Goal: Task Accomplishment & Management: Use online tool/utility

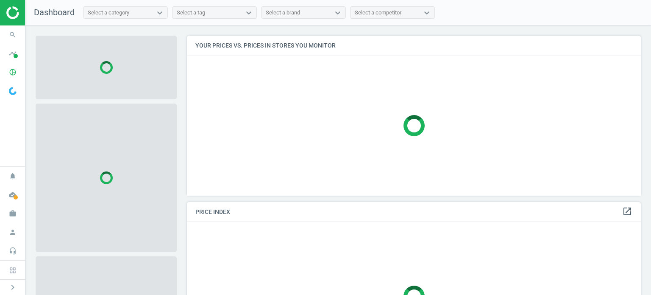
scroll to position [172, 460]
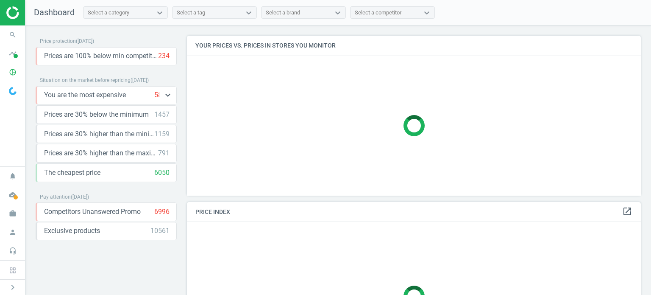
click at [86, 96] on span "You are the most expensive" at bounding box center [85, 94] width 82 height 9
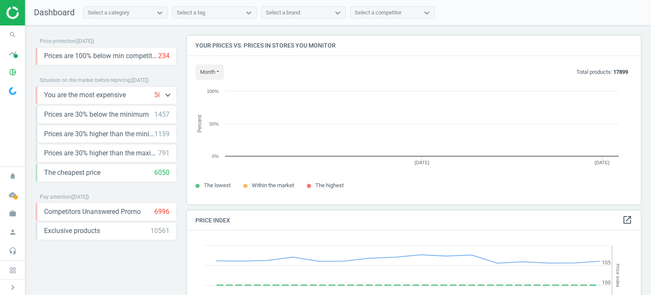
scroll to position [181, 460]
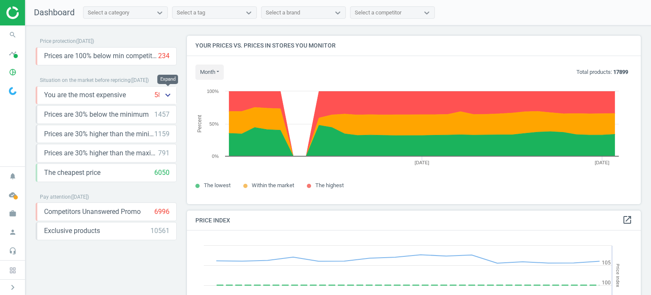
click at [165, 94] on icon "keyboard_arrow_down" at bounding box center [168, 95] width 10 height 10
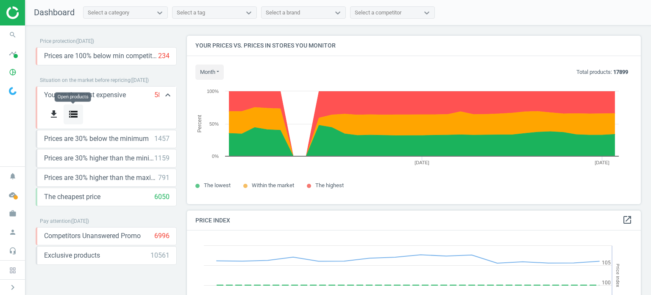
click at [69, 111] on icon "storage" at bounding box center [73, 114] width 10 height 10
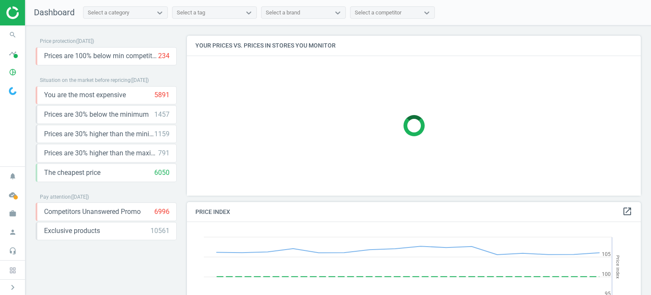
scroll to position [181, 460]
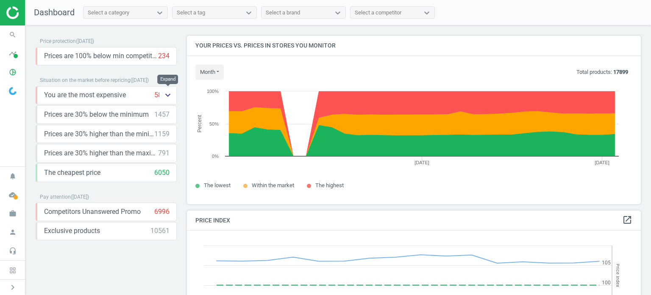
click at [173, 95] on button "keyboard_arrow_down" at bounding box center [167, 94] width 17 height 17
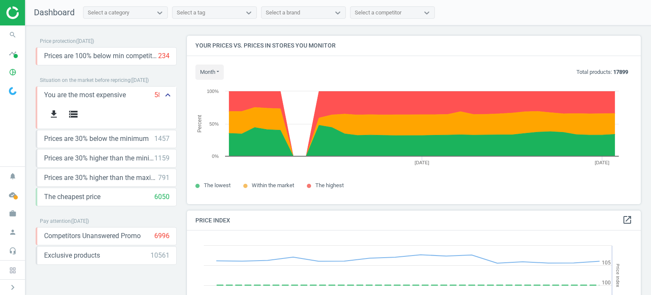
click at [173, 95] on button "keyboard_arrow_up" at bounding box center [167, 94] width 17 height 17
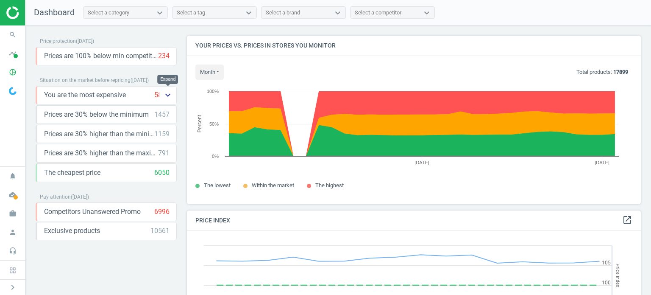
click at [173, 94] on button "keyboard_arrow_down" at bounding box center [167, 94] width 17 height 17
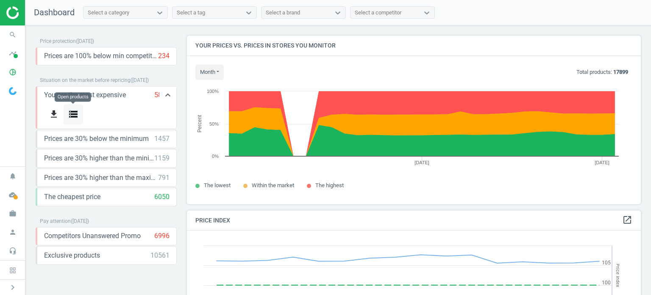
click at [71, 113] on icon "storage" at bounding box center [73, 114] width 10 height 10
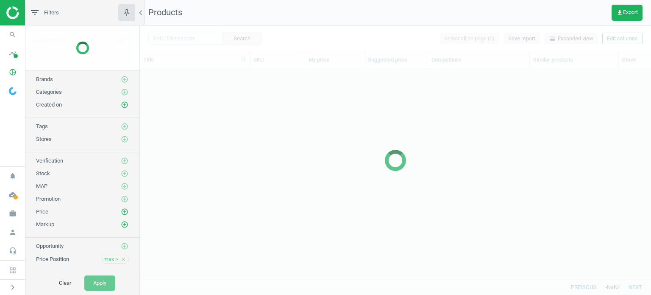
scroll to position [198, 504]
